Goal: Task Accomplishment & Management: Manage account settings

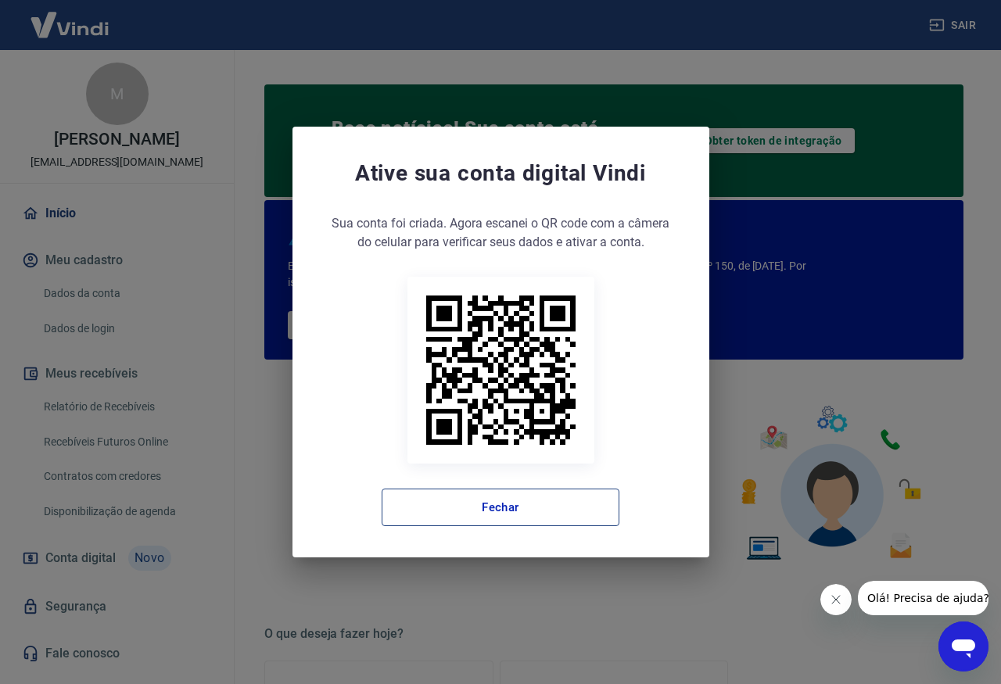
click at [488, 504] on button "Fechar" at bounding box center [500, 508] width 238 height 38
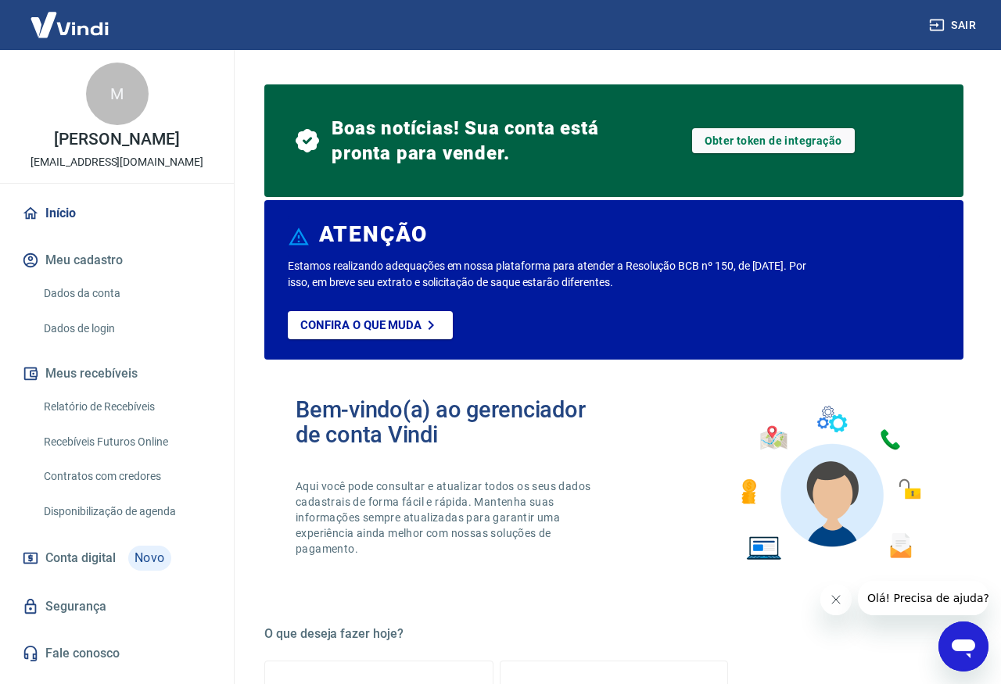
click at [475, 412] on h2 "Bem-vindo(a) ao gerenciador de conta Vindi" at bounding box center [455, 422] width 318 height 50
click at [432, 278] on p "Estamos realizando adequações em nossa plataforma para atender a Resolução BCB …" at bounding box center [548, 274] width 521 height 33
click at [767, 139] on link "Obter token de integração" at bounding box center [773, 140] width 163 height 25
drag, startPoint x: 482, startPoint y: 155, endPoint x: 583, endPoint y: 156, distance: 101.6
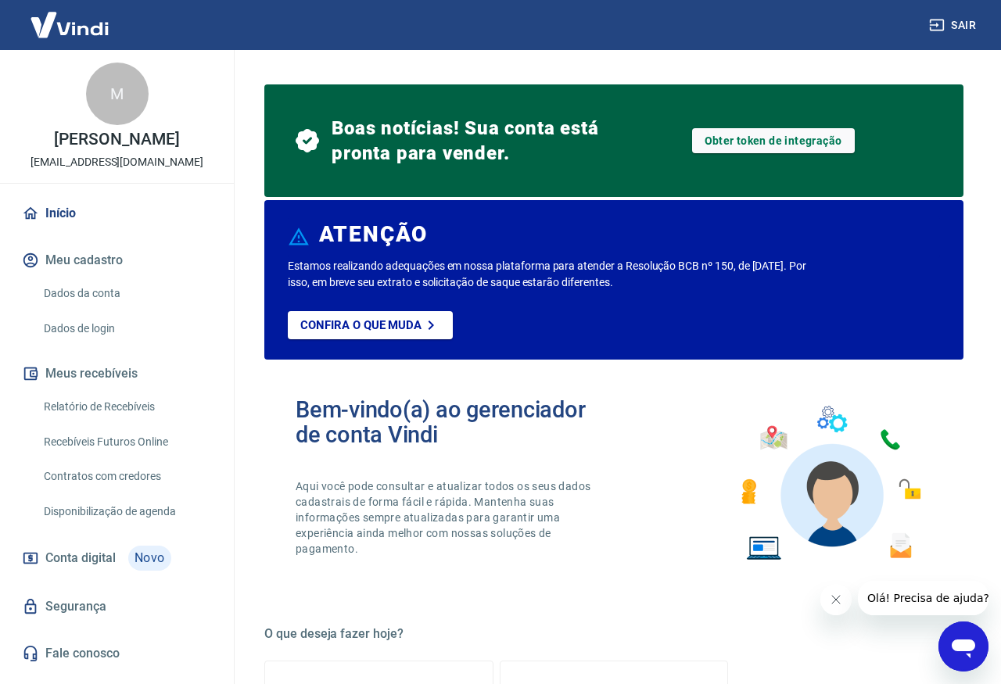
click at [482, 155] on span "Boas notícias! Sua conta está pronta para vender." at bounding box center [472, 141] width 282 height 50
click at [736, 142] on link "Obter token de integração" at bounding box center [773, 140] width 163 height 25
click at [330, 410] on h2 "Bem-vindo(a) ao gerenciador de conta Vindi" at bounding box center [455, 422] width 318 height 50
click at [91, 561] on span "Conta digital" at bounding box center [80, 558] width 70 height 22
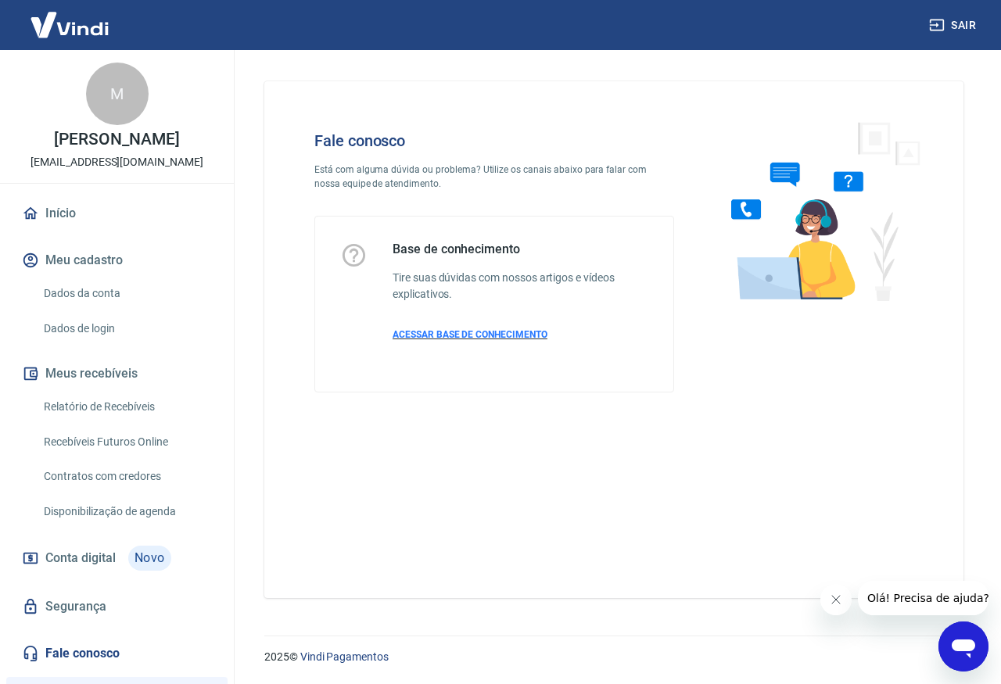
click at [482, 335] on span "ACESSAR BASE DE CONHECIMENTO" at bounding box center [469, 334] width 155 height 11
click at [306, 380] on div "Fale conosco Está com alguma dúvida ou problema? Utilize os canais abaixo para …" at bounding box center [494, 261] width 410 height 311
